Goal: Complete application form: Complete application form

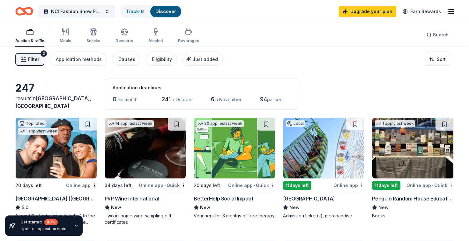
click at [29, 12] on icon "Home" at bounding box center [24, 11] width 18 height 15
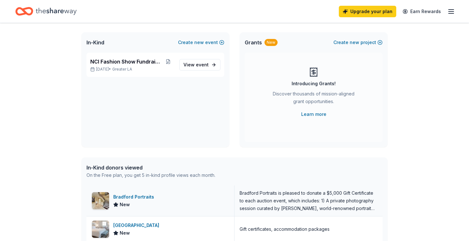
scroll to position [36, 0]
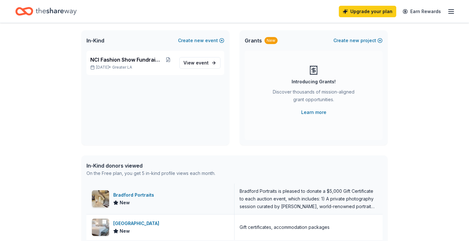
click at [133, 196] on div "Bradford Portraits" at bounding box center [134, 195] width 43 height 8
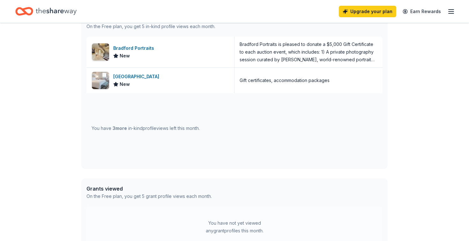
scroll to position [171, 0]
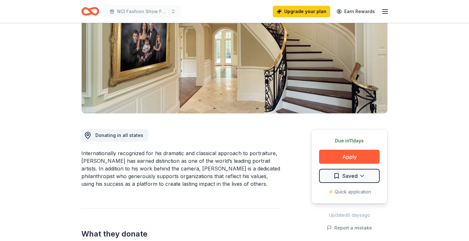
scroll to position [117, 0]
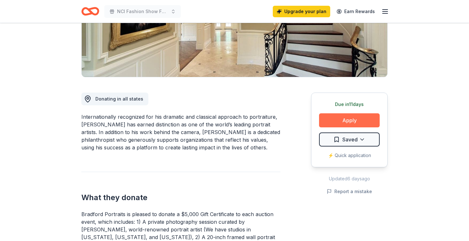
click at [339, 123] on button "Apply" at bounding box center [349, 120] width 61 height 14
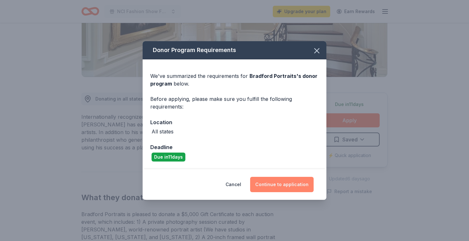
click at [274, 184] on button "Continue to application" at bounding box center [281, 184] width 63 height 15
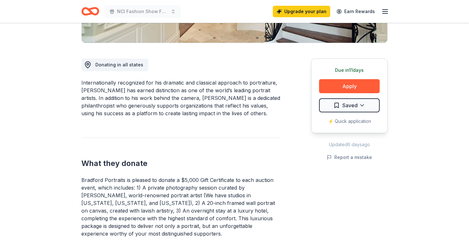
scroll to position [164, 0]
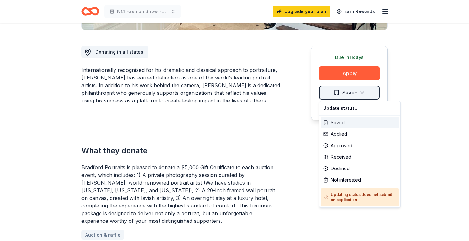
click at [340, 123] on div "Saved" at bounding box center [359, 122] width 78 height 11
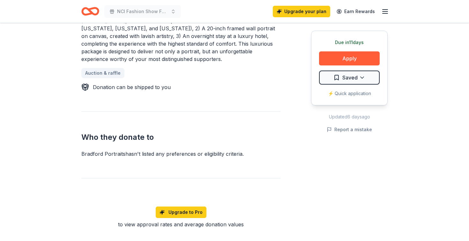
scroll to position [326, 0]
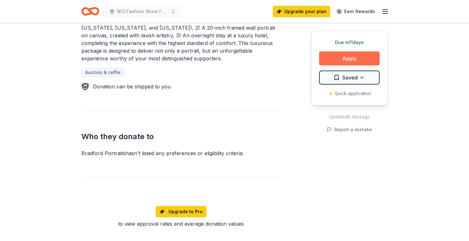
click at [362, 63] on button "Apply" at bounding box center [349, 58] width 61 height 14
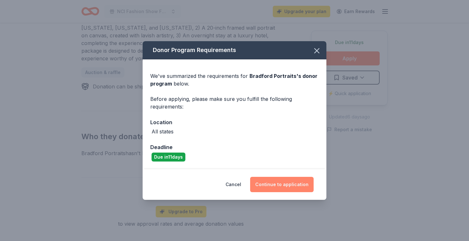
click at [295, 182] on button "Continue to application" at bounding box center [281, 184] width 63 height 15
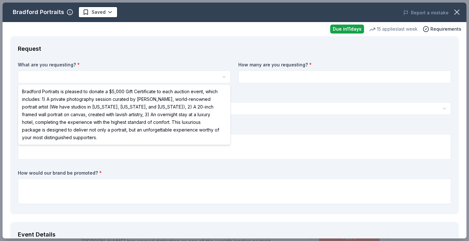
select select "Bradford Portraits is pleased to donate a $5,000 Gift Certificate to each aucti…"
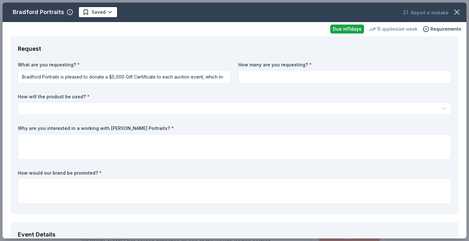
click at [274, 77] on input at bounding box center [344, 76] width 213 height 13
type input "1"
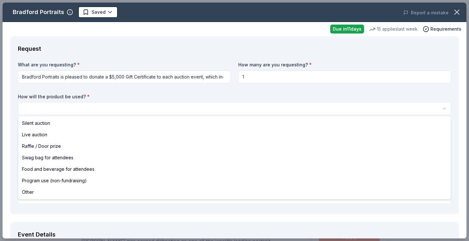
click at [139, 113] on html "NCl Fashion Show Fundraiser Saved Apply Due [DATE] [PERSON_NAME] Portraits New …" at bounding box center [234, 120] width 469 height 241
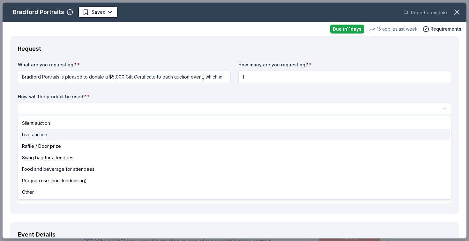
select select "liveAuction"
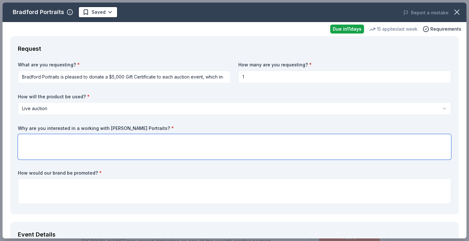
click at [85, 139] on textarea at bounding box center [234, 146] width 433 height 25
paste textarea "NCL Irvine values partnerships that reflect our mission of family, tradition, a…"
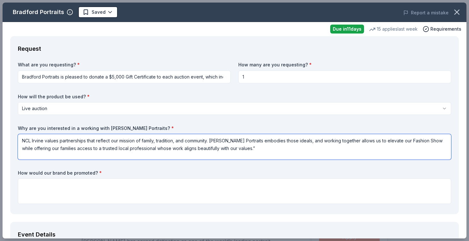
click at [26, 140] on textarea "NCL Irvine values partnerships that reflect our mission of family, tradition, a…" at bounding box center [234, 146] width 433 height 25
click at [59, 141] on textarea "National [PERSON_NAME] values partnerships that reflect our mission of family, …" at bounding box center [234, 146] width 433 height 25
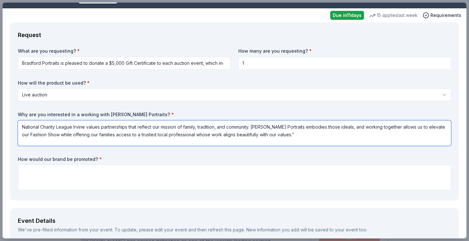
scroll to position [15, 0]
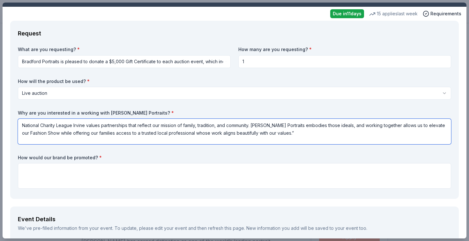
click at [288, 131] on textarea "National Charity League Irvine values partnerships that reflect our mission of …" at bounding box center [234, 131] width 433 height 25
type textarea "National Charity League Irvine values partnerships that reflect our mission of …"
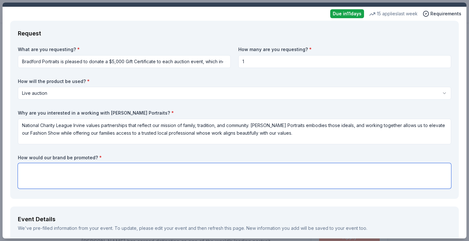
click at [135, 165] on textarea at bounding box center [234, 175] width 433 height 25
paste textarea "Donors receive recognition through: Event program mentions On-site visibility a…"
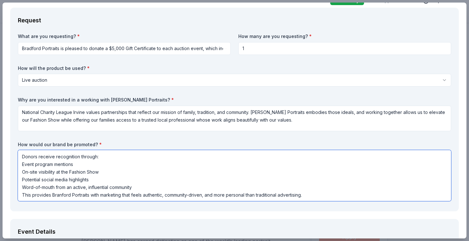
scroll to position [34, 0]
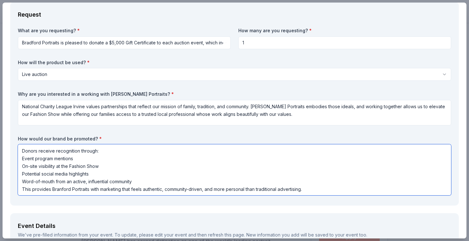
click at [43, 173] on textarea "Donors receive recognition through: Event program mentions On-site visibility a…" at bounding box center [234, 169] width 433 height 51
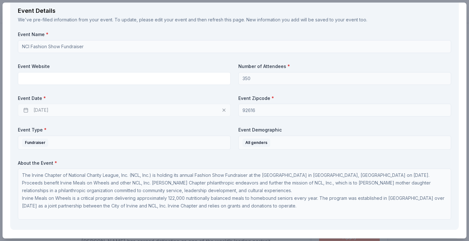
scroll to position [250, 0]
type textarea "Donors receive recognition through: Event program mentions On-site visibility a…"
click at [180, 107] on div "11/08/2025" at bounding box center [124, 109] width 213 height 13
click at [222, 107] on div "11/08/2025" at bounding box center [124, 109] width 213 height 13
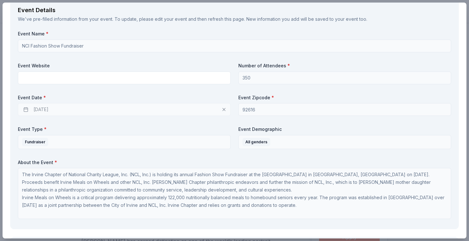
click at [134, 108] on div "11/08/2025" at bounding box center [124, 109] width 213 height 13
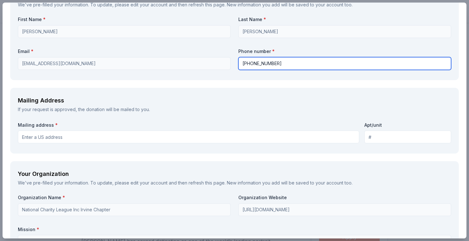
scroll to position [506, 0]
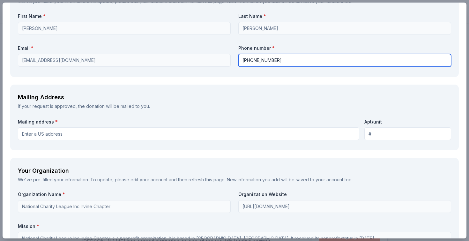
type input "949-394-5057"
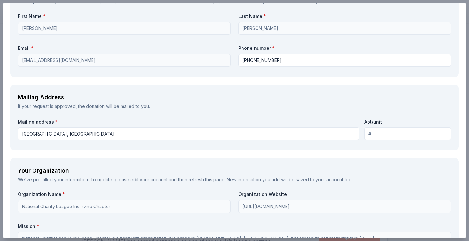
type input "PO Box 4474, Irvine CA 92616"
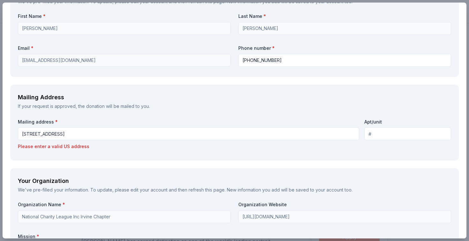
click at [111, 137] on input "PO Box 4474, Irvine CA 92616" at bounding box center [188, 133] width 341 height 13
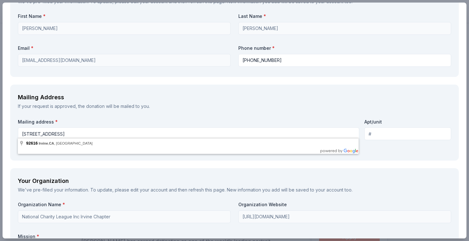
click at [124, 131] on input "PO Box 4474, Irvine CA 92616" at bounding box center [188, 133] width 341 height 13
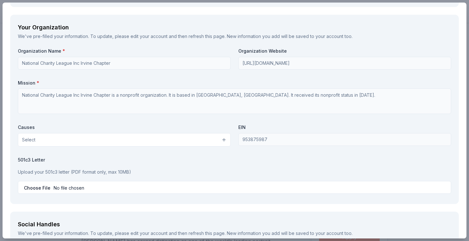
scroll to position [668, 0]
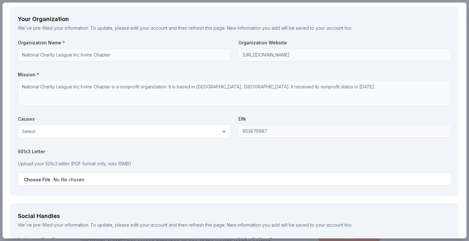
click at [69, 130] on button "Select" at bounding box center [124, 131] width 213 height 13
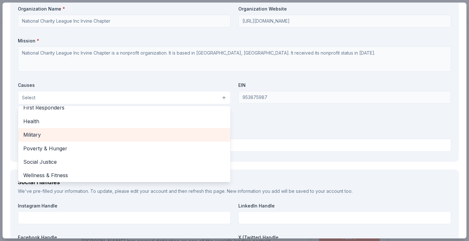
scroll to position [705, 0]
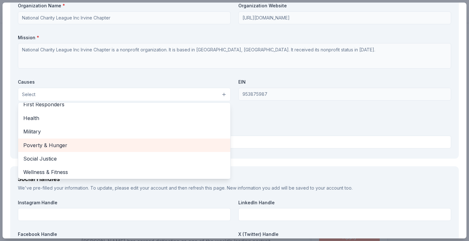
click at [59, 141] on span "Poverty & Hunger" at bounding box center [124, 145] width 202 height 8
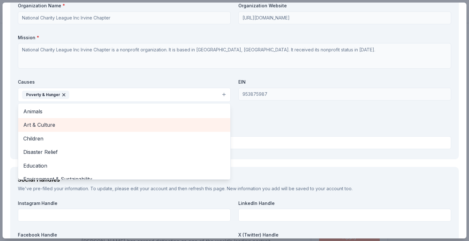
scroll to position [0, 0]
click at [83, 127] on div "Art & Culture" at bounding box center [124, 124] width 212 height 13
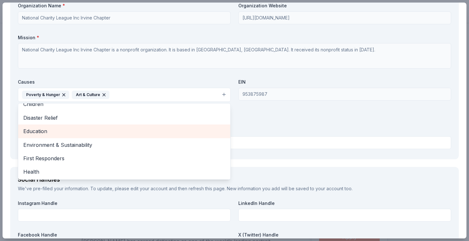
scroll to position [21, 0]
click at [75, 130] on span "Education" at bounding box center [124, 131] width 202 height 8
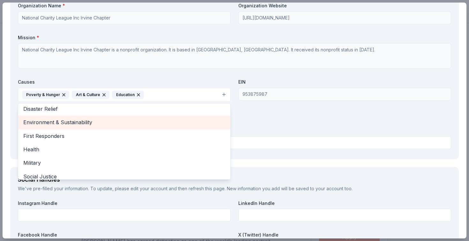
scroll to position [30, 0]
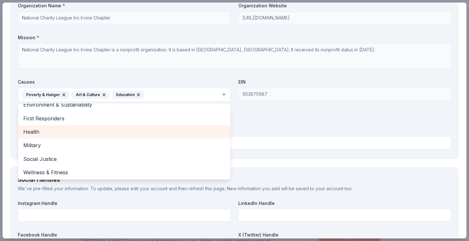
click at [73, 129] on span "Health" at bounding box center [124, 131] width 202 height 8
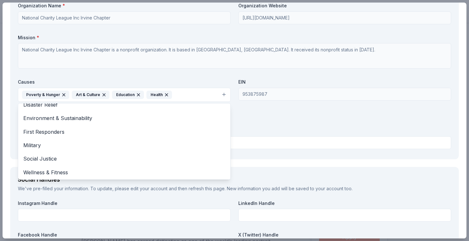
click at [290, 112] on div "Organization Name * National Charity League Inc Irvine Chapter Organization Web…" at bounding box center [234, 77] width 433 height 149
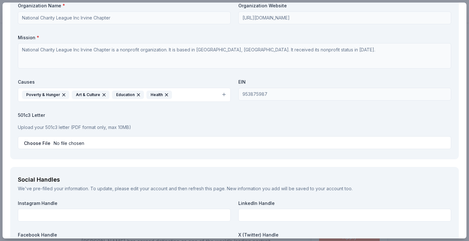
click at [169, 140] on input "file" at bounding box center [234, 142] width 433 height 13
type input "C:\fakepath\2025 National Charity League Donation Solicitation Letter.pdf"
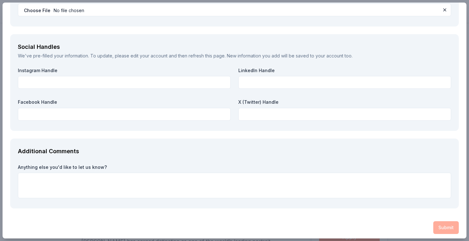
scroll to position [837, 0]
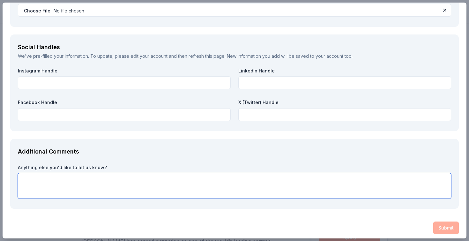
click at [208, 174] on textarea at bounding box center [234, 185] width 433 height 25
type textarea "Thank you for your consideration!"
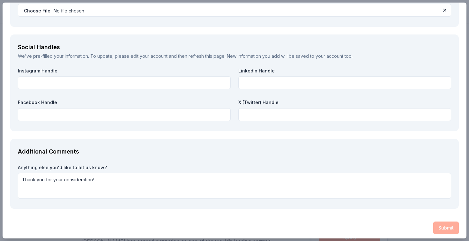
click at [446, 229] on div "Submit" at bounding box center [234, 227] width 448 height 13
click at [444, 225] on div "Submit" at bounding box center [234, 227] width 448 height 13
click at [440, 224] on div "Submit" at bounding box center [234, 227] width 448 height 13
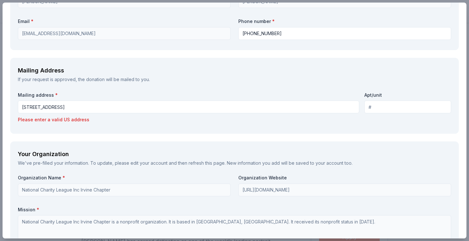
scroll to position [530, 0]
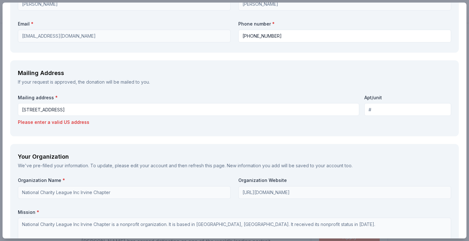
click at [178, 107] on input "PO Box 4474, Irvine CA 92616" at bounding box center [188, 109] width 341 height 13
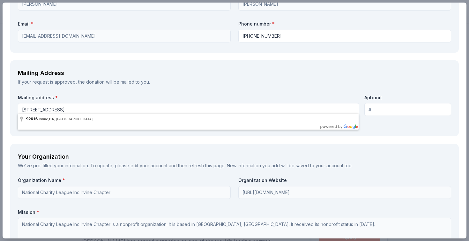
drag, startPoint x: 92, startPoint y: 107, endPoint x: 11, endPoint y: 102, distance: 81.5
click at [11, 102] on div "Mailing Address If your request is approved, the donation will be mailed to you…" at bounding box center [234, 98] width 448 height 76
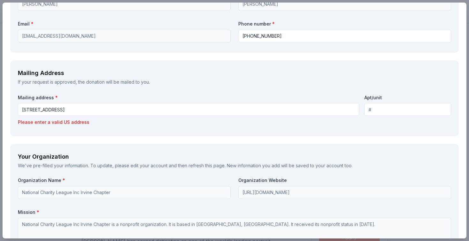
type input "5 Palmento Way, Irvine, CA, 92612"
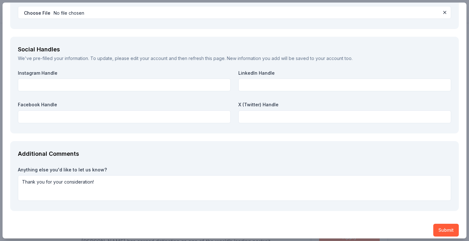
scroll to position [827, 0]
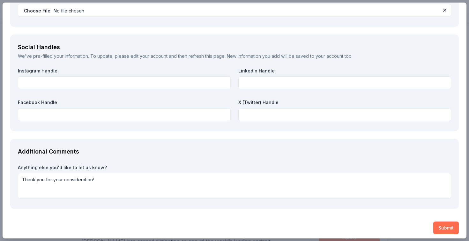
click at [450, 224] on button "Submit" at bounding box center [445, 227] width 25 height 13
